Goal: Task Accomplishment & Management: Manage account settings

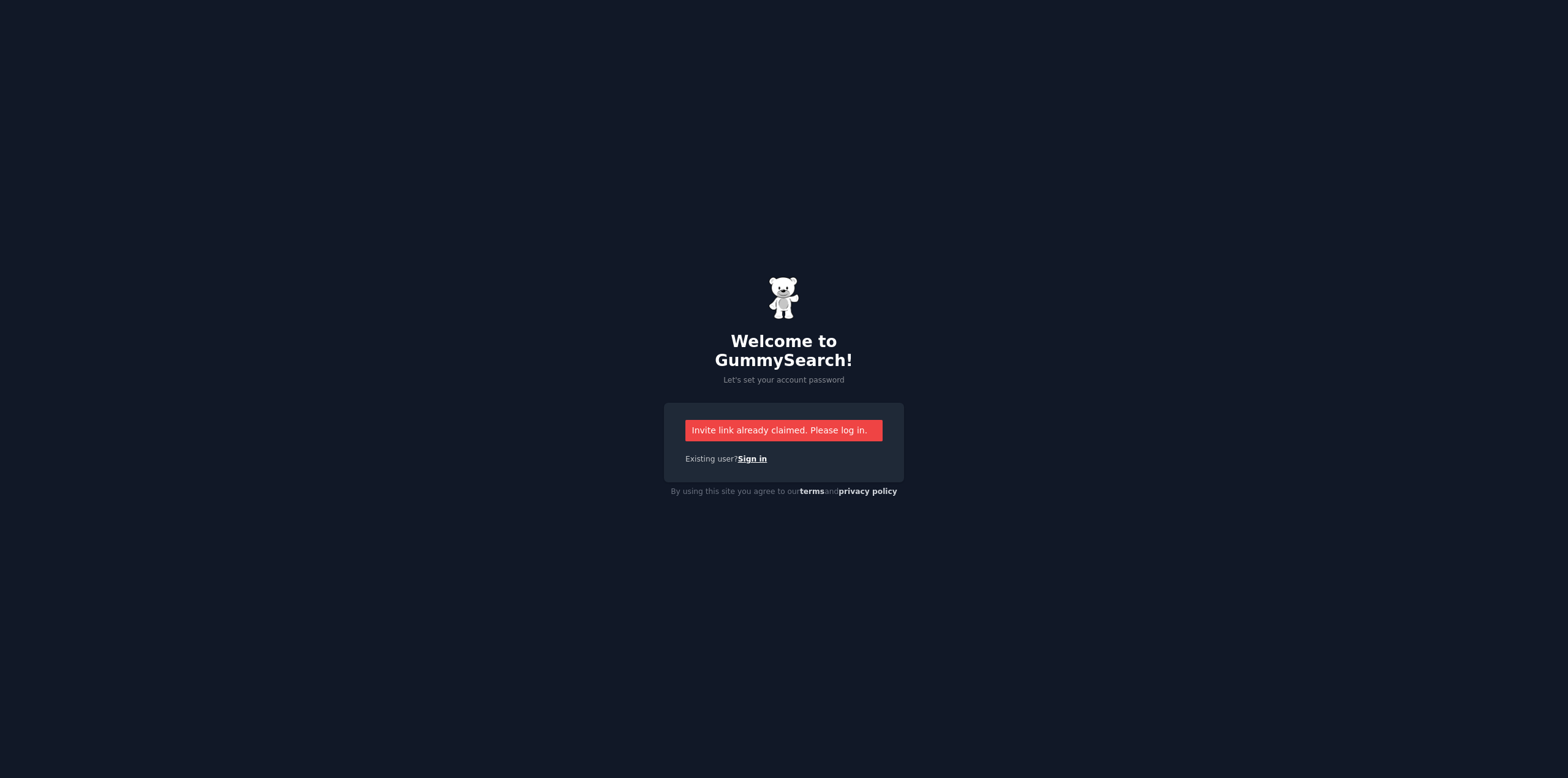
click at [750, 455] on link "Sign in" at bounding box center [753, 459] width 29 height 8
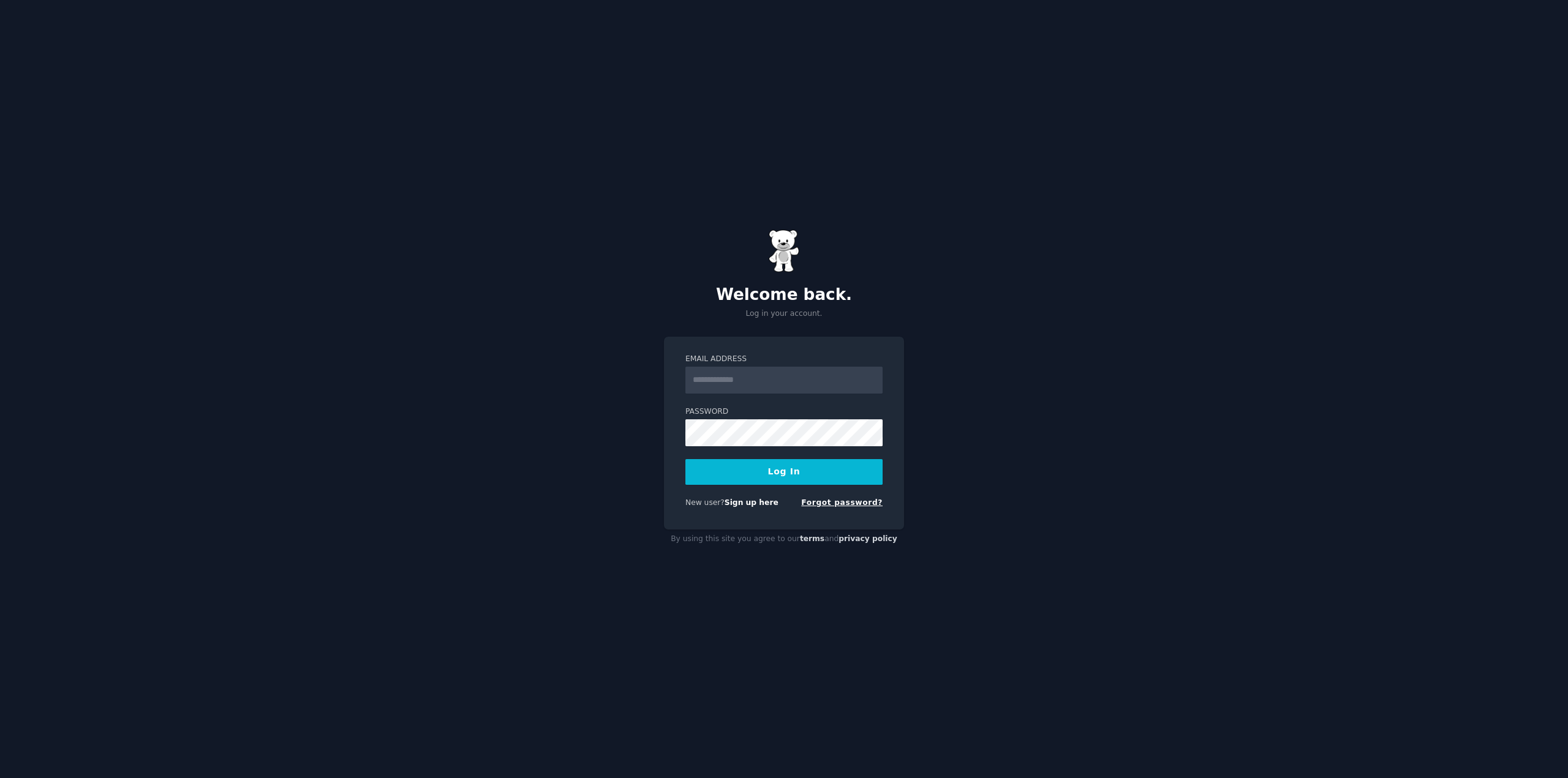
click at [833, 502] on link "Forgot password?" at bounding box center [842, 502] width 82 height 8
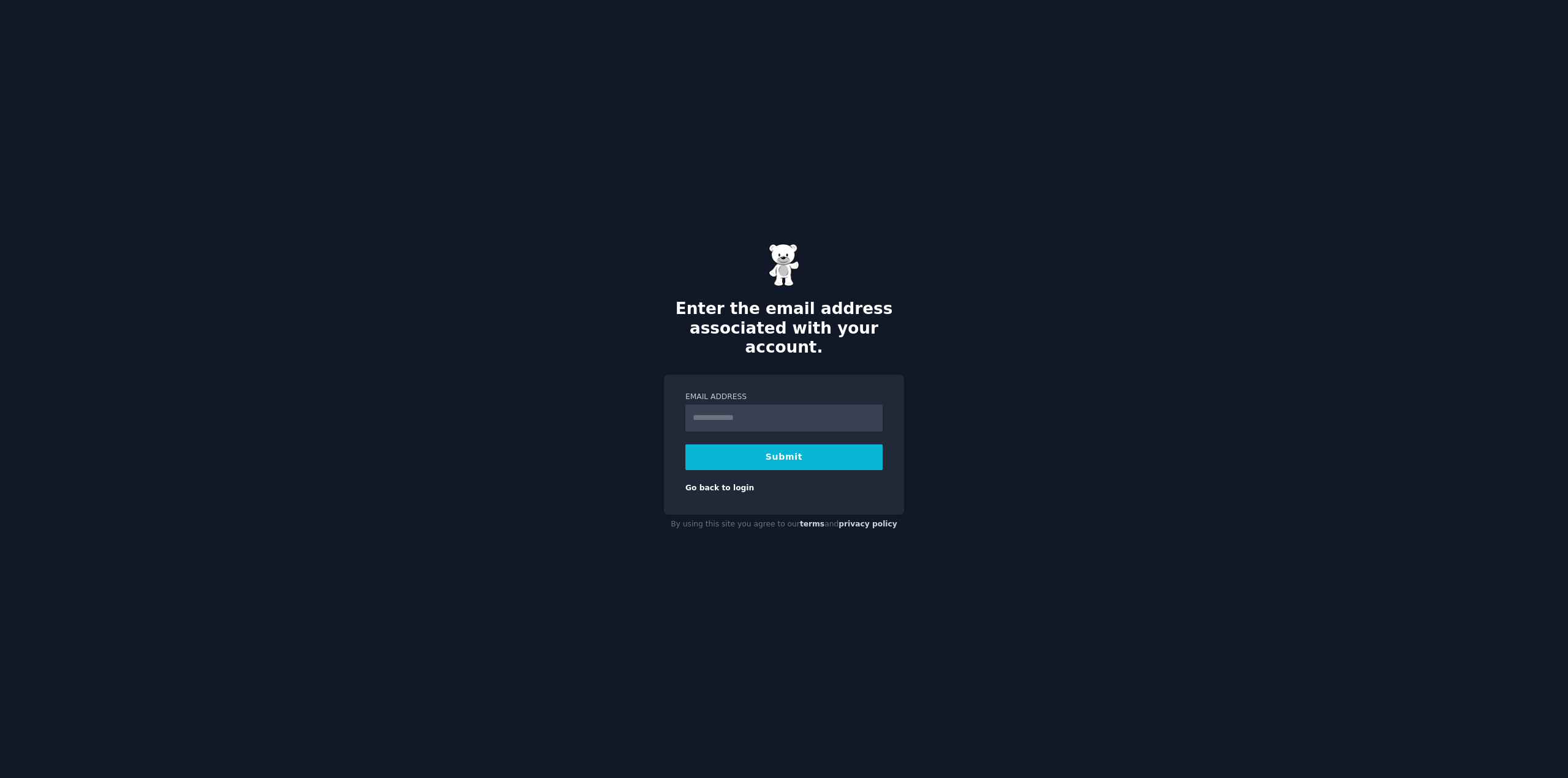
click at [771, 417] on input "Email Address" at bounding box center [784, 418] width 198 height 27
type input "**********"
click at [790, 452] on button "Submit" at bounding box center [784, 458] width 198 height 26
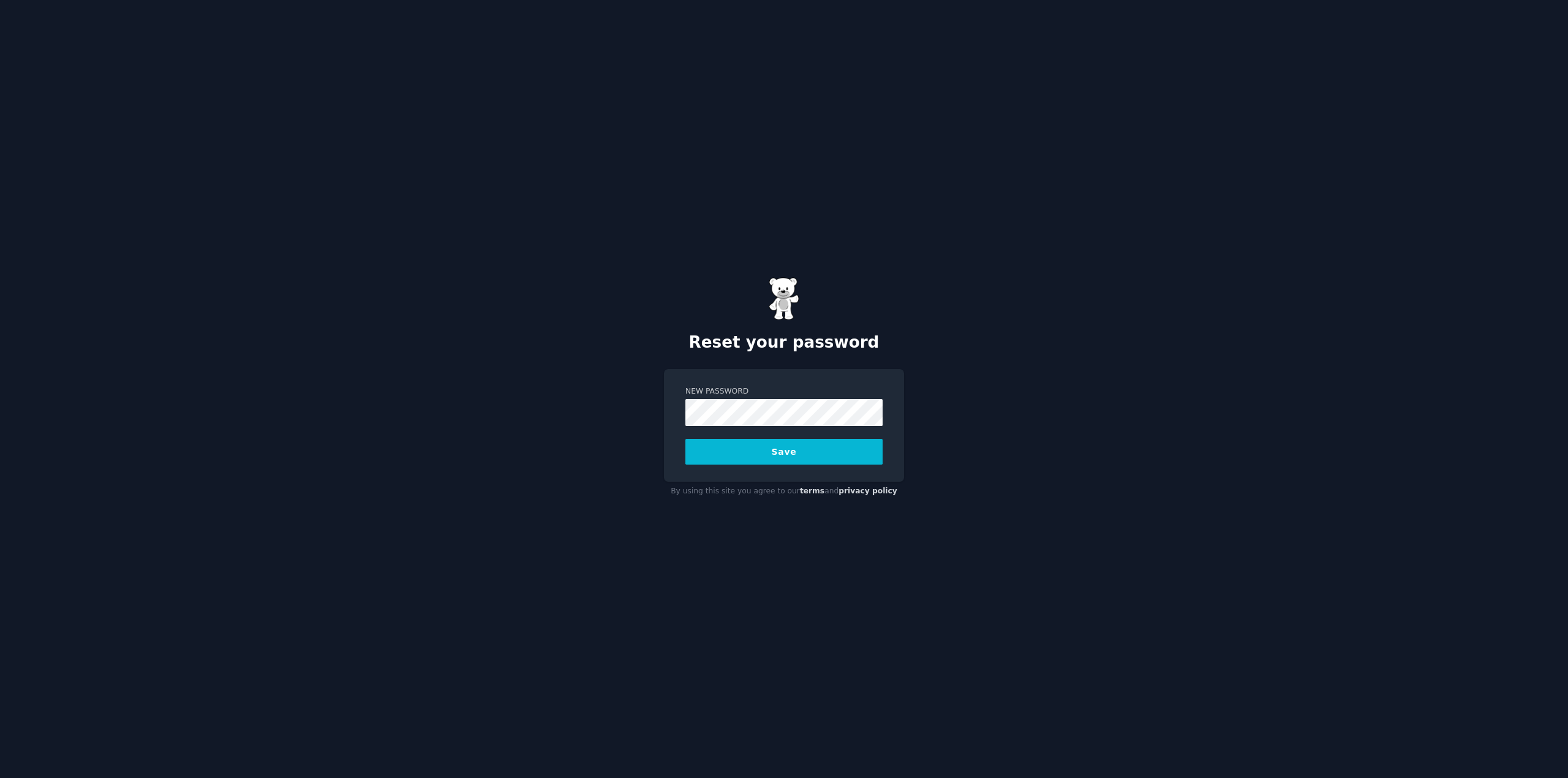
click at [802, 450] on button "Save" at bounding box center [784, 452] width 198 height 26
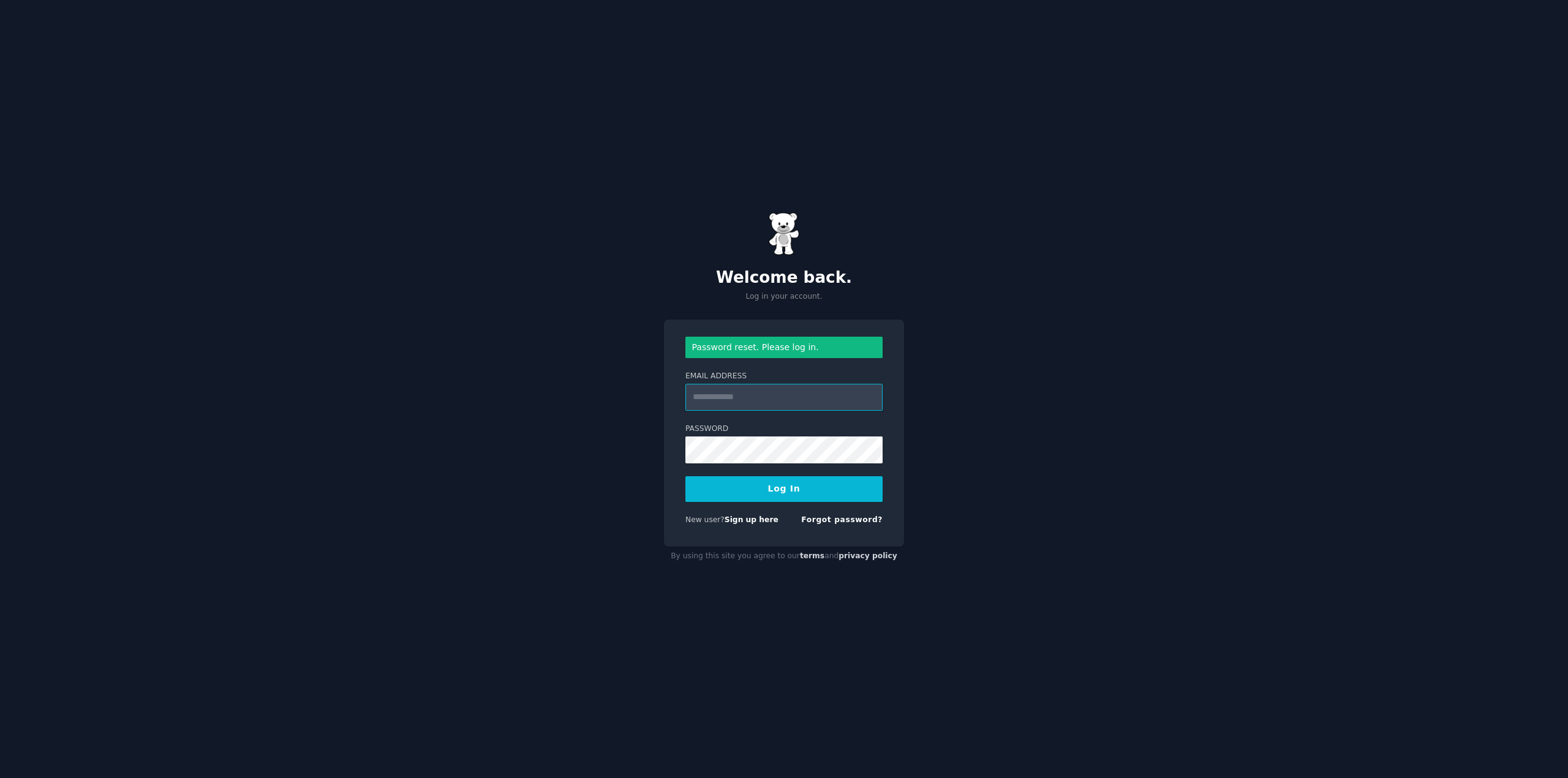
click at [771, 391] on input "Email Address" at bounding box center [784, 397] width 198 height 27
type input "**********"
click at [786, 495] on button "Log In" at bounding box center [784, 489] width 198 height 26
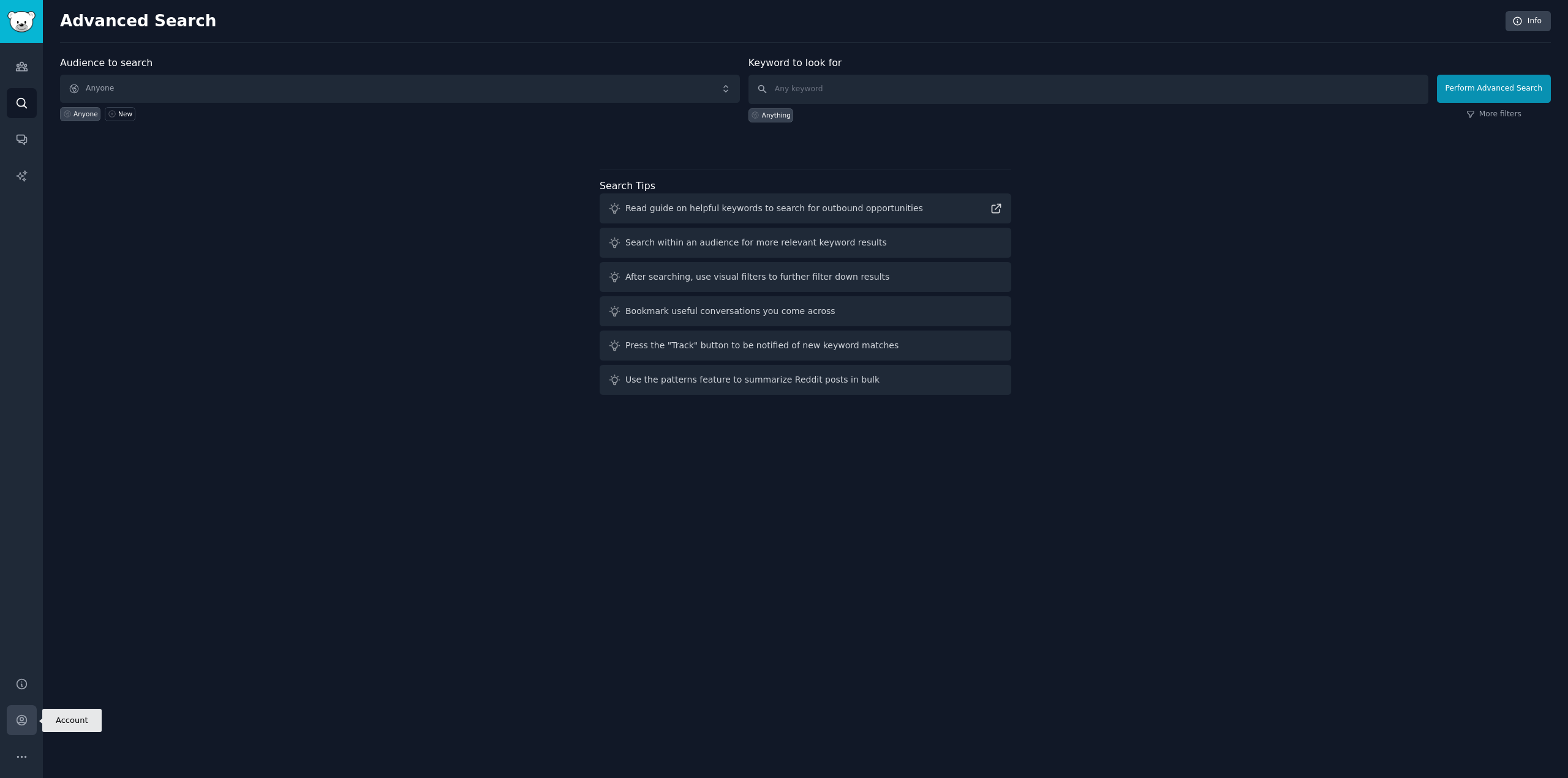
click at [18, 720] on icon "Sidebar" at bounding box center [22, 720] width 13 height 13
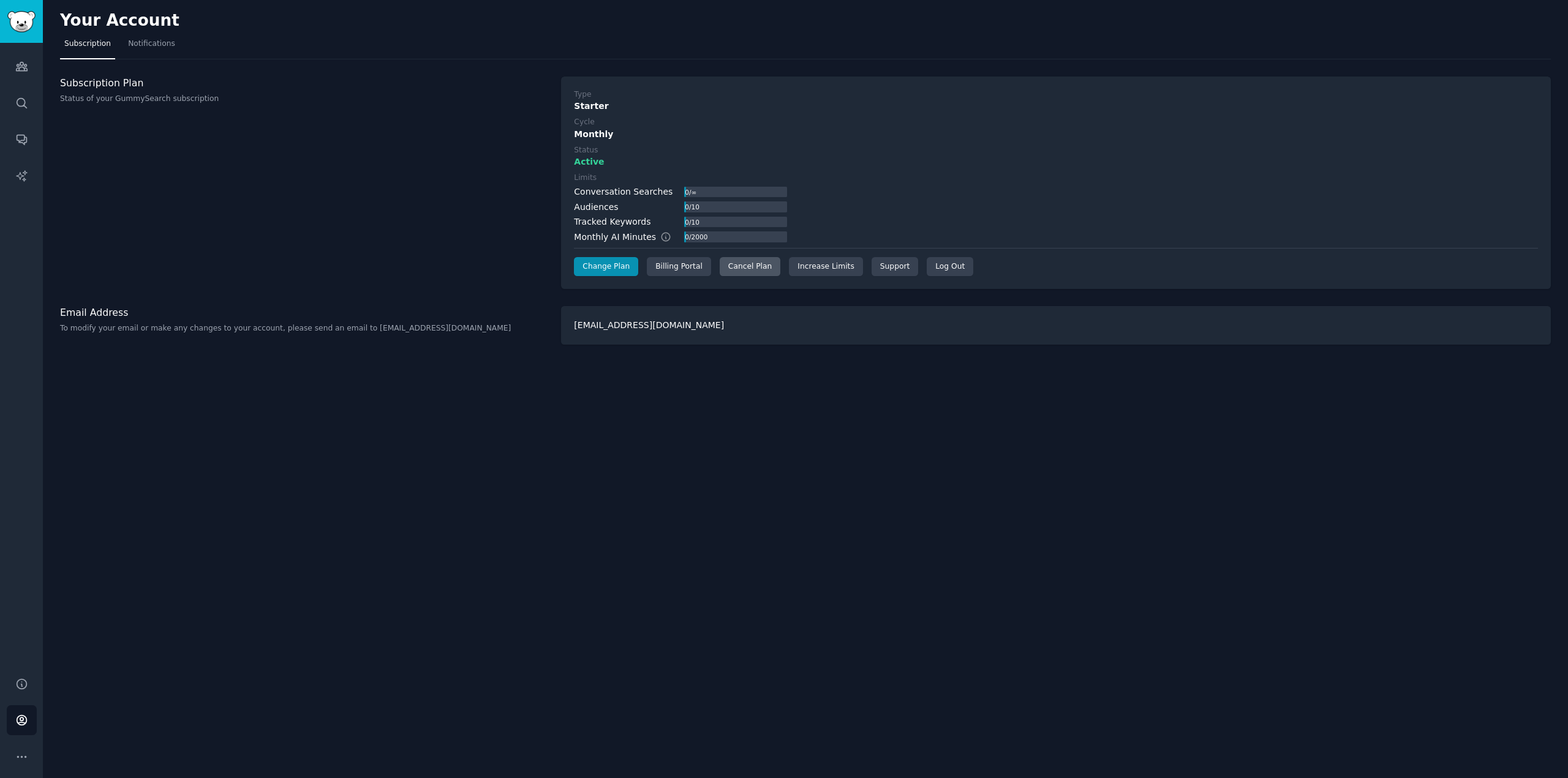
click at [760, 271] on div "Cancel Plan" at bounding box center [750, 267] width 61 height 19
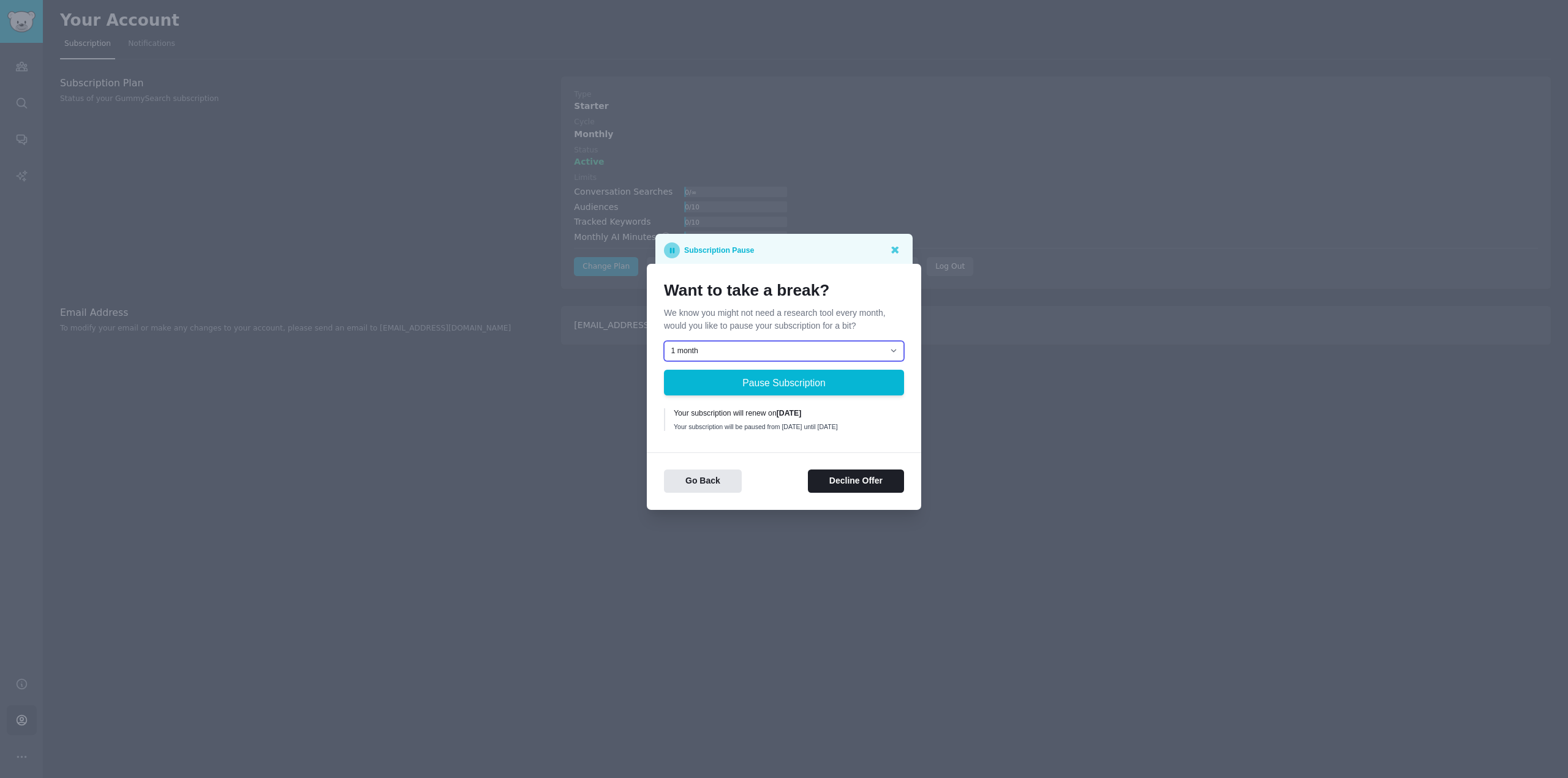
click at [793, 350] on select "1 month 2 months 3 months Choose a custom date to resume" at bounding box center [784, 351] width 240 height 21
click at [852, 476] on button "Decline Offer" at bounding box center [856, 481] width 96 height 24
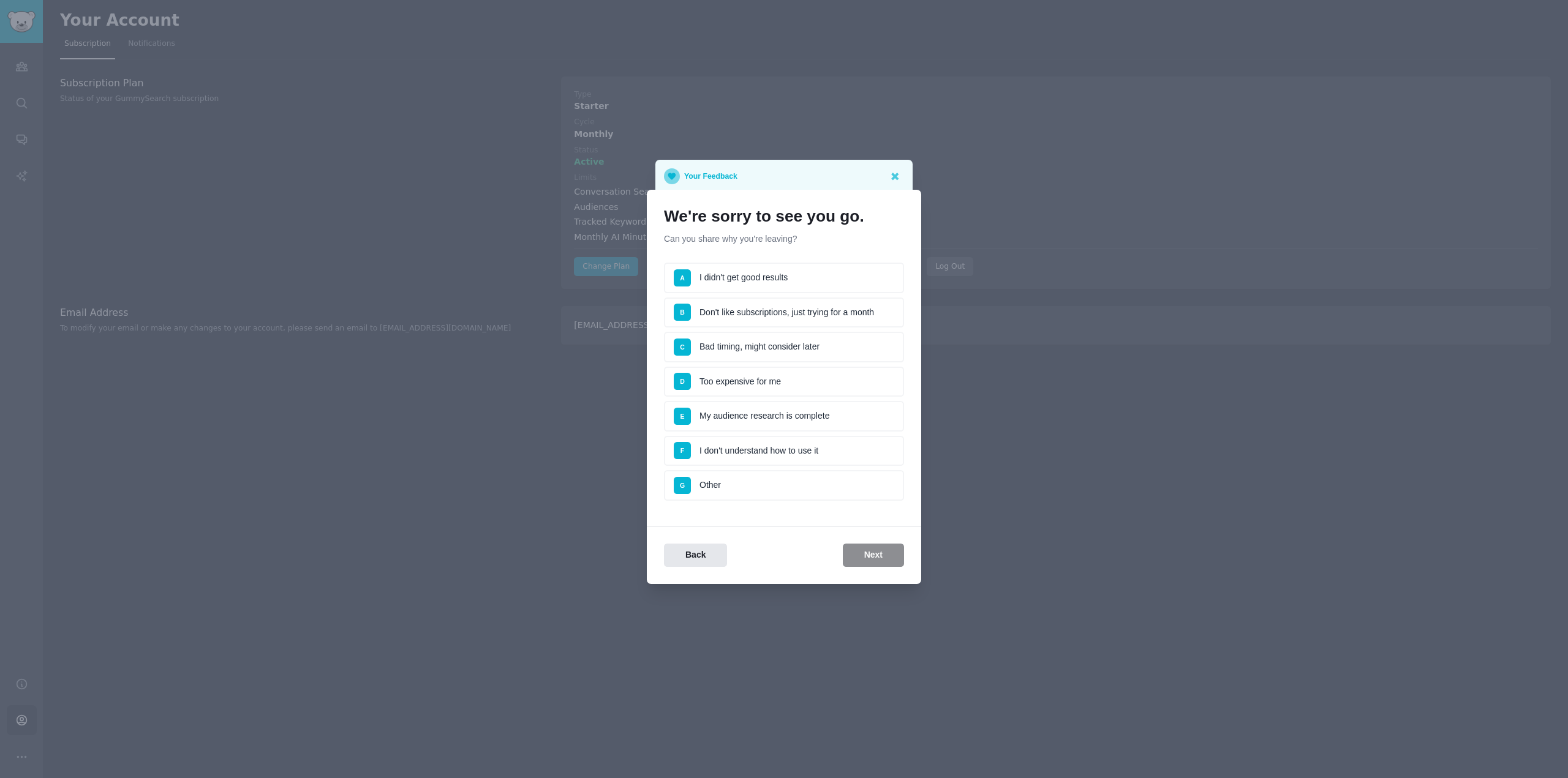
click at [801, 417] on li "E My audience research is complete" at bounding box center [784, 416] width 240 height 30
click at [891, 555] on button "Next" at bounding box center [873, 555] width 62 height 24
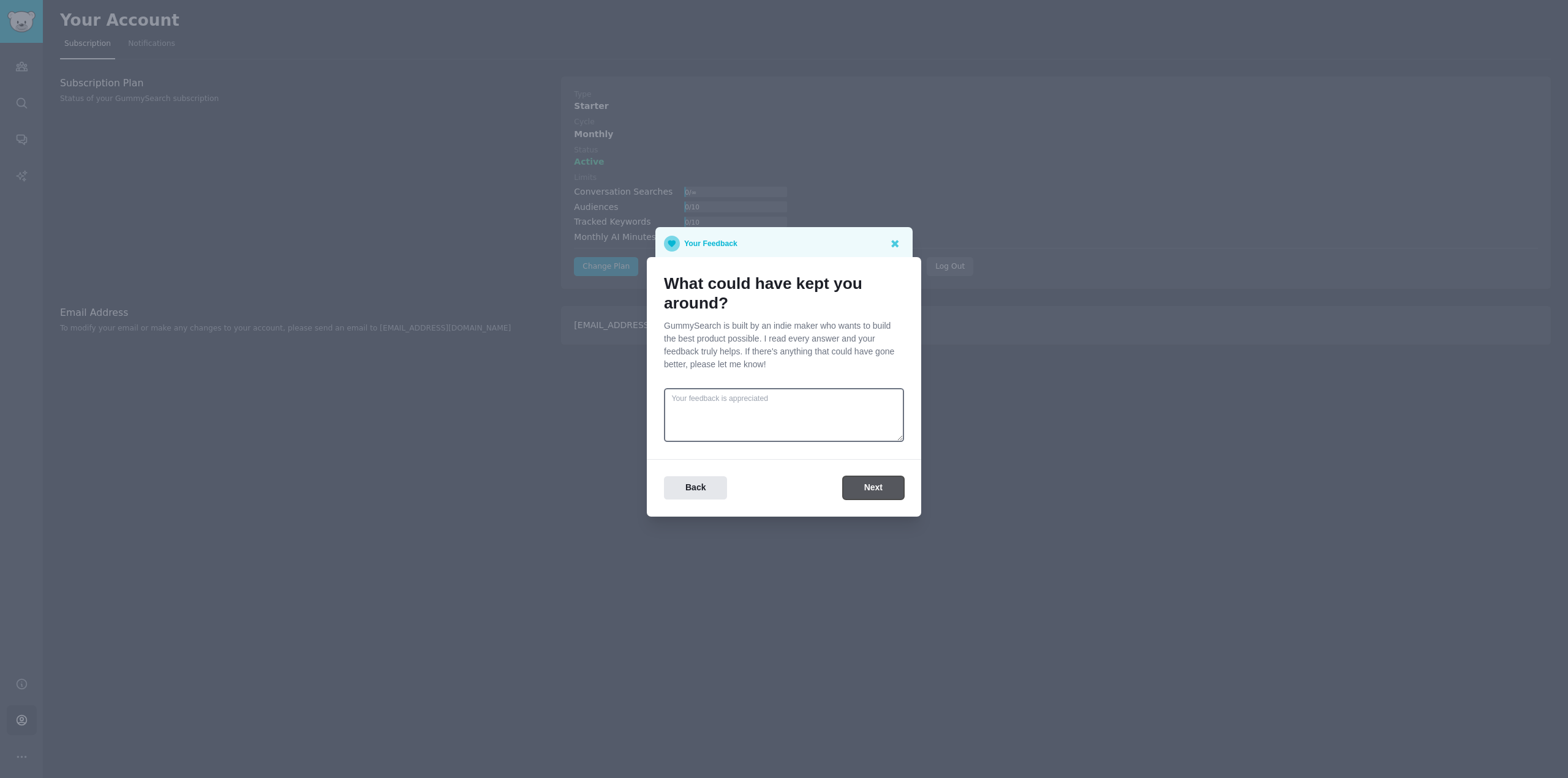
click at [868, 493] on button "Next" at bounding box center [873, 488] width 62 height 24
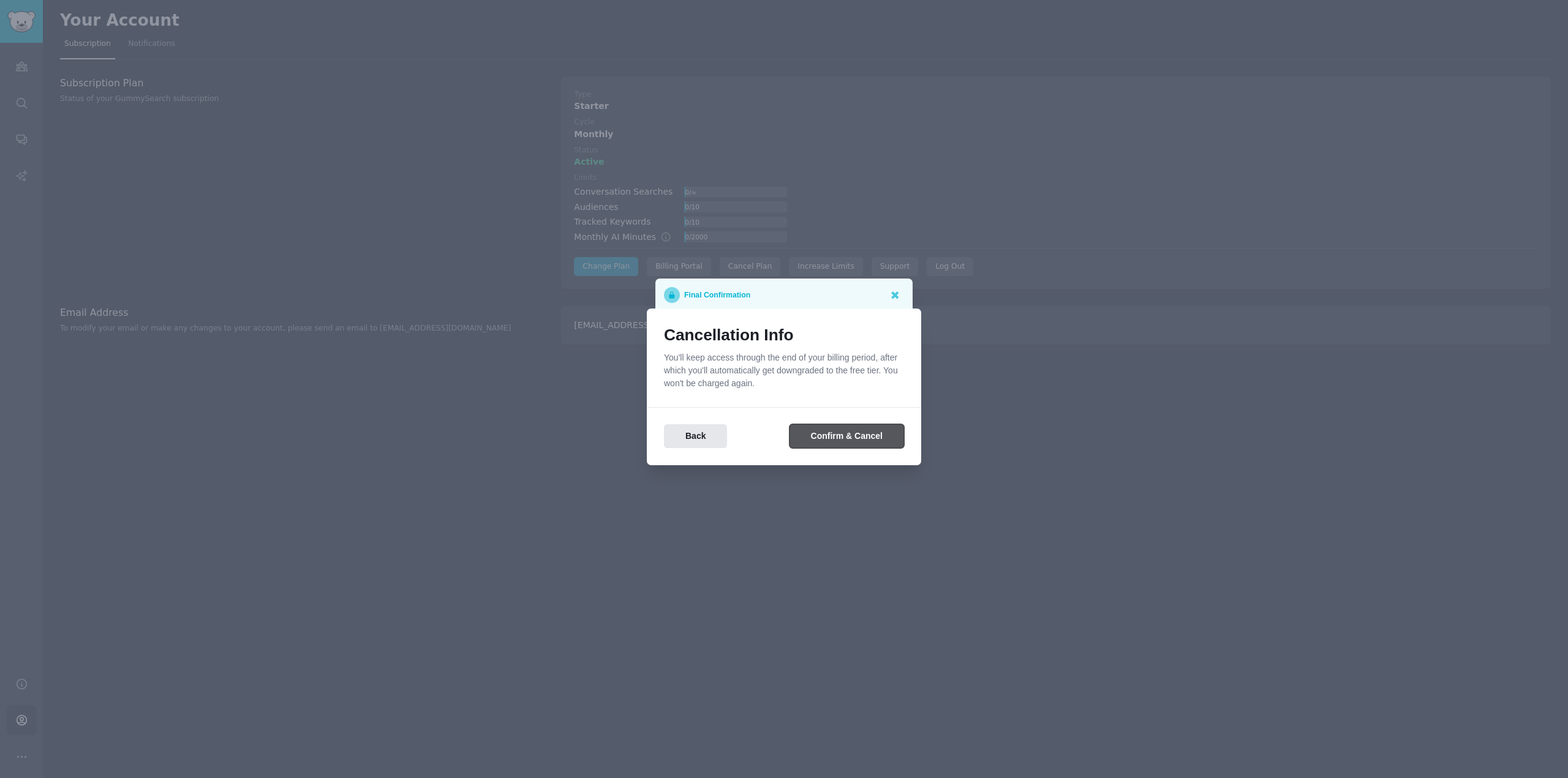
click at [856, 439] on button "Confirm & Cancel" at bounding box center [846, 436] width 115 height 24
